Goal: Use online tool/utility: Utilize a website feature to perform a specific function

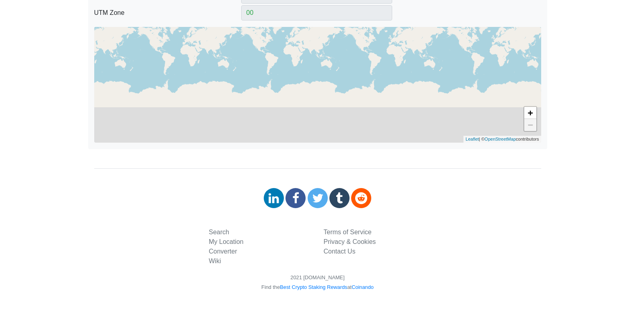
scroll to position [122, 0]
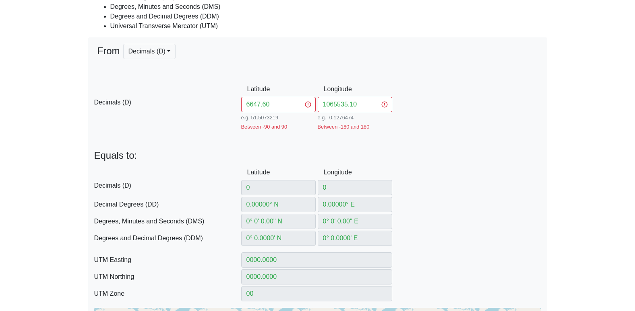
click at [307, 128] on div "Between -90 and 90" at bounding box center [278, 127] width 74 height 8
drag, startPoint x: 270, startPoint y: 107, endPoint x: 221, endPoint y: 107, distance: 49.1
click at [221, 107] on div "D Decimals (D) Latitude 6647.60 e.g. 51.5073219 Between -90 and 90 Longitude 10…" at bounding box center [317, 106] width 459 height 49
drag, startPoint x: 361, startPoint y: 106, endPoint x: 303, endPoint y: 107, distance: 57.1
click at [303, 107] on div "D Decimals (D) Latitude 6647.60 e.g. 51.5073219 Between -90 and 90 Longitude 10…" at bounding box center [317, 106] width 459 height 49
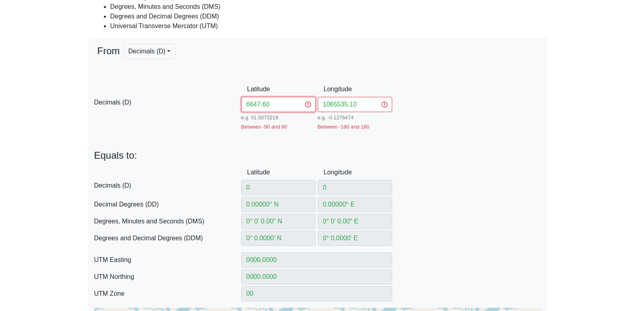
drag, startPoint x: 278, startPoint y: 103, endPoint x: 202, endPoint y: 99, distance: 75.4
click at [202, 99] on div "D Decimals (D) Latitude 6647.60 e.g. 51.5073219 Between -90 and 90 Longitude 10…" at bounding box center [317, 106] width 459 height 49
drag, startPoint x: 361, startPoint y: 102, endPoint x: 299, endPoint y: 106, distance: 62.5
click at [299, 106] on div "D Decimals (D) Latitude 6647.60 e.g. 51.5073219 Between -90 and 90 Longitude 10…" at bounding box center [317, 106] width 459 height 49
drag, startPoint x: 274, startPoint y: 107, endPoint x: 229, endPoint y: 109, distance: 45.9
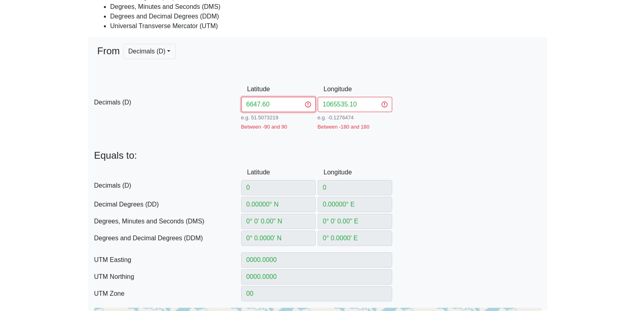
click at [229, 109] on div "D Decimals (D) Latitude 6647.60 e.g. 51.5073219 Between -90 and 90 Longitude 10…" at bounding box center [317, 106] width 459 height 49
paste input "6.3"
type input "6646.30"
drag, startPoint x: 363, startPoint y: 105, endPoint x: 313, endPoint y: 107, distance: 50.3
click at [313, 107] on div "D Decimals (D) Latitude 6646.30 e.g. 51.5073219 Between -90 and 90 Longitude 10…" at bounding box center [317, 106] width 459 height 49
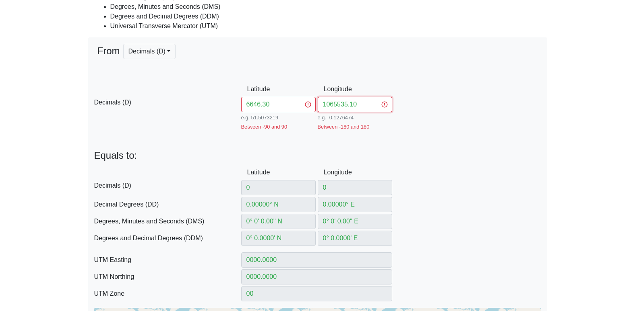
paste input "3.76"
type input "1065533.76"
drag, startPoint x: 268, startPoint y: 108, endPoint x: 230, endPoint y: 112, distance: 38.0
click at [230, 112] on div "D Decimals (D) Latitude 6646.30 e.g. 51.5073219 Between -90 and 90 Longitude 10…" at bounding box center [317, 106] width 459 height 49
drag, startPoint x: 361, startPoint y: 103, endPoint x: 306, endPoint y: 108, distance: 55.3
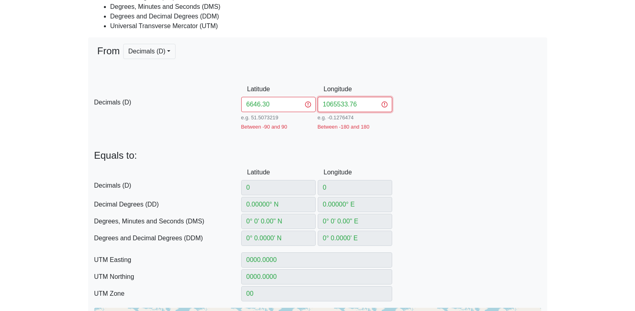
click at [306, 108] on div "D Decimals (D) Latitude 6646.30 e.g. 51.5073219 Between -90 and 90 Longitude 10…" at bounding box center [317, 106] width 459 height 49
